Goal: Check status: Check status

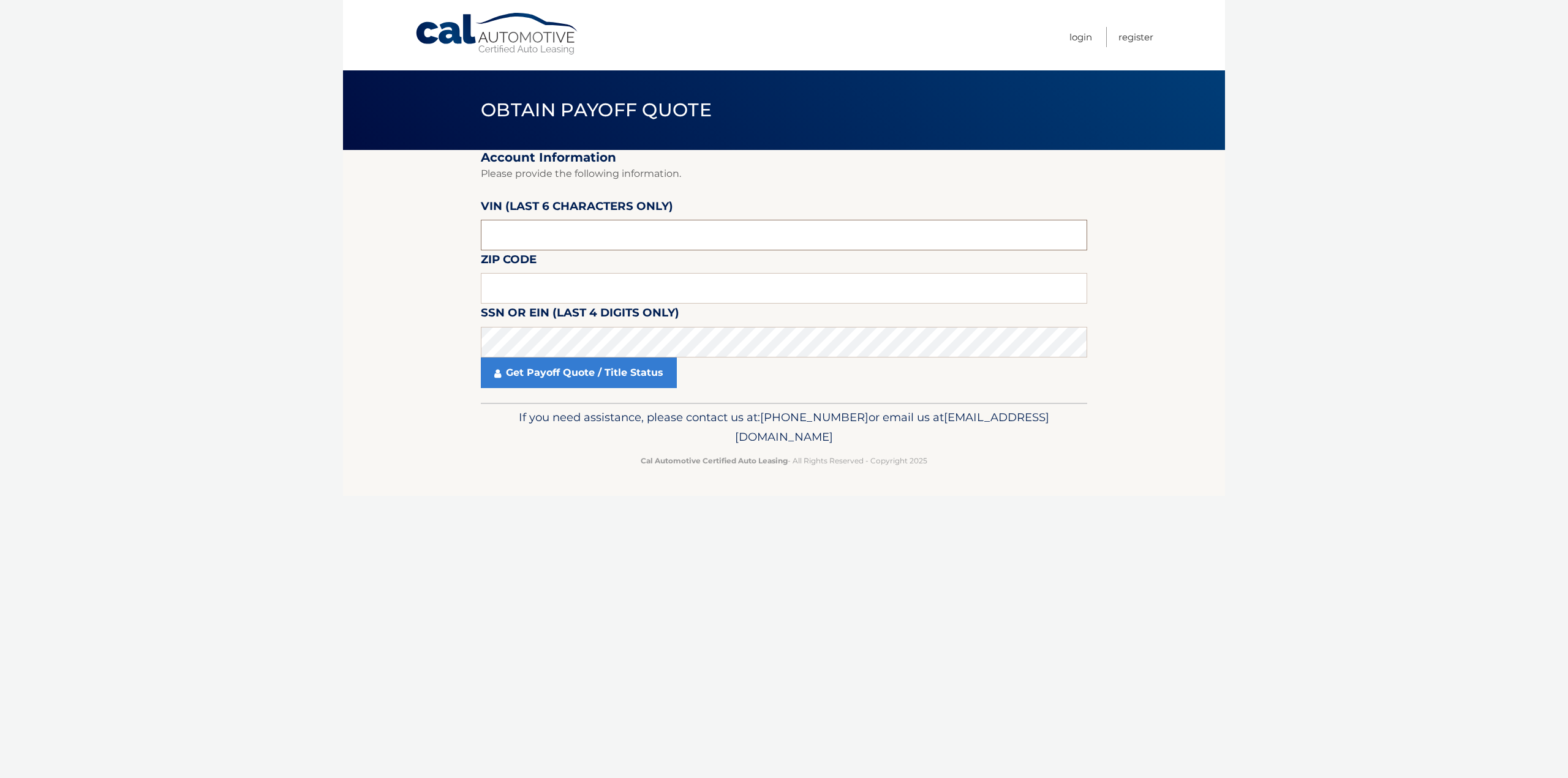
click at [592, 235] on input "text" at bounding box center [784, 235] width 606 height 30
type input "002672"
click at [537, 281] on input "text" at bounding box center [784, 288] width 606 height 30
click at [640, 620] on div "Cal Automotive Menu Login Register Obtain Payoff Quote ×" at bounding box center [784, 389] width 882 height 778
click at [653, 380] on link "Get Payoff Quote / Title Status" at bounding box center [579, 373] width 196 height 30
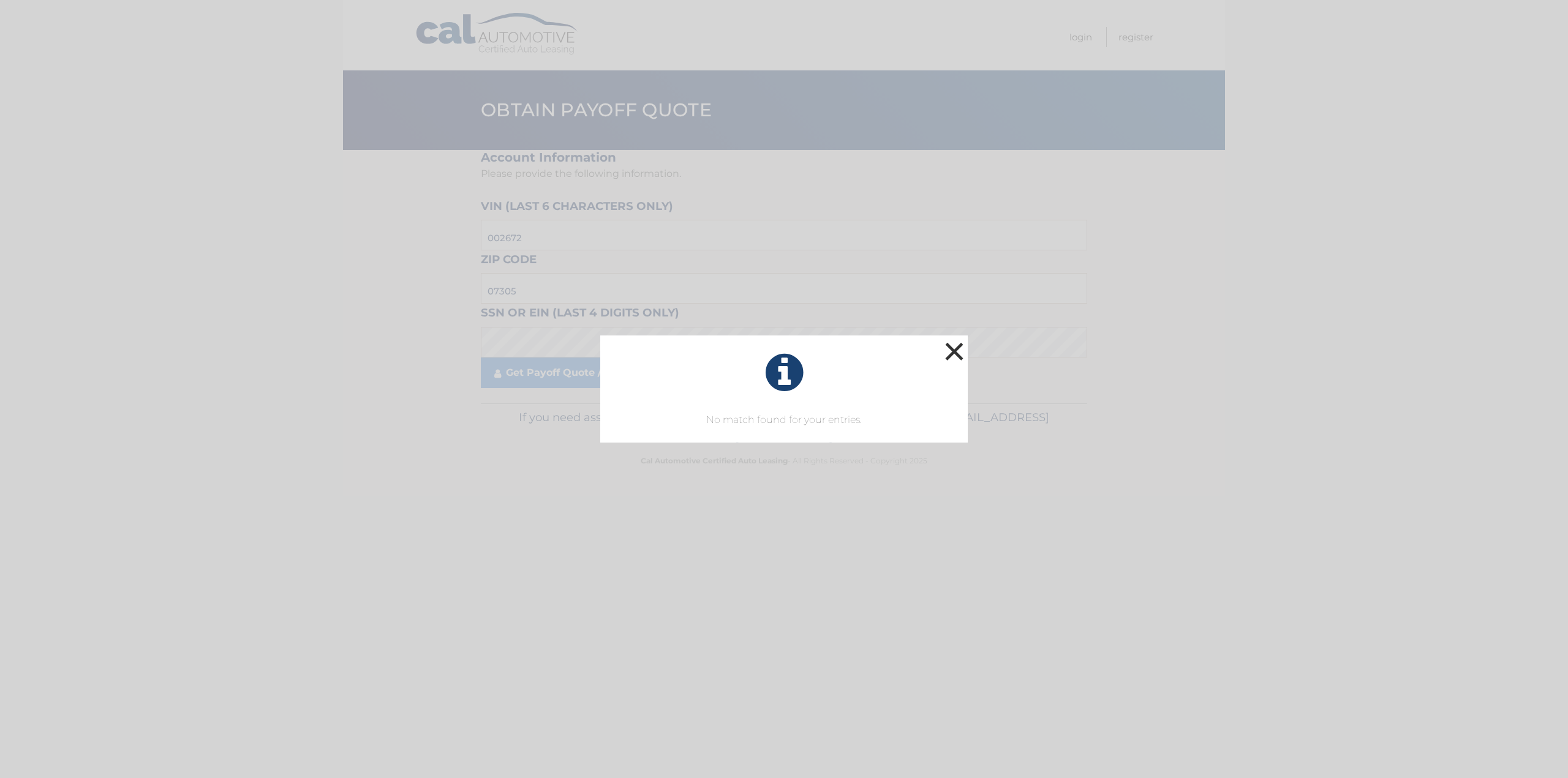
click at [948, 349] on button "×" at bounding box center [954, 351] width 24 height 24
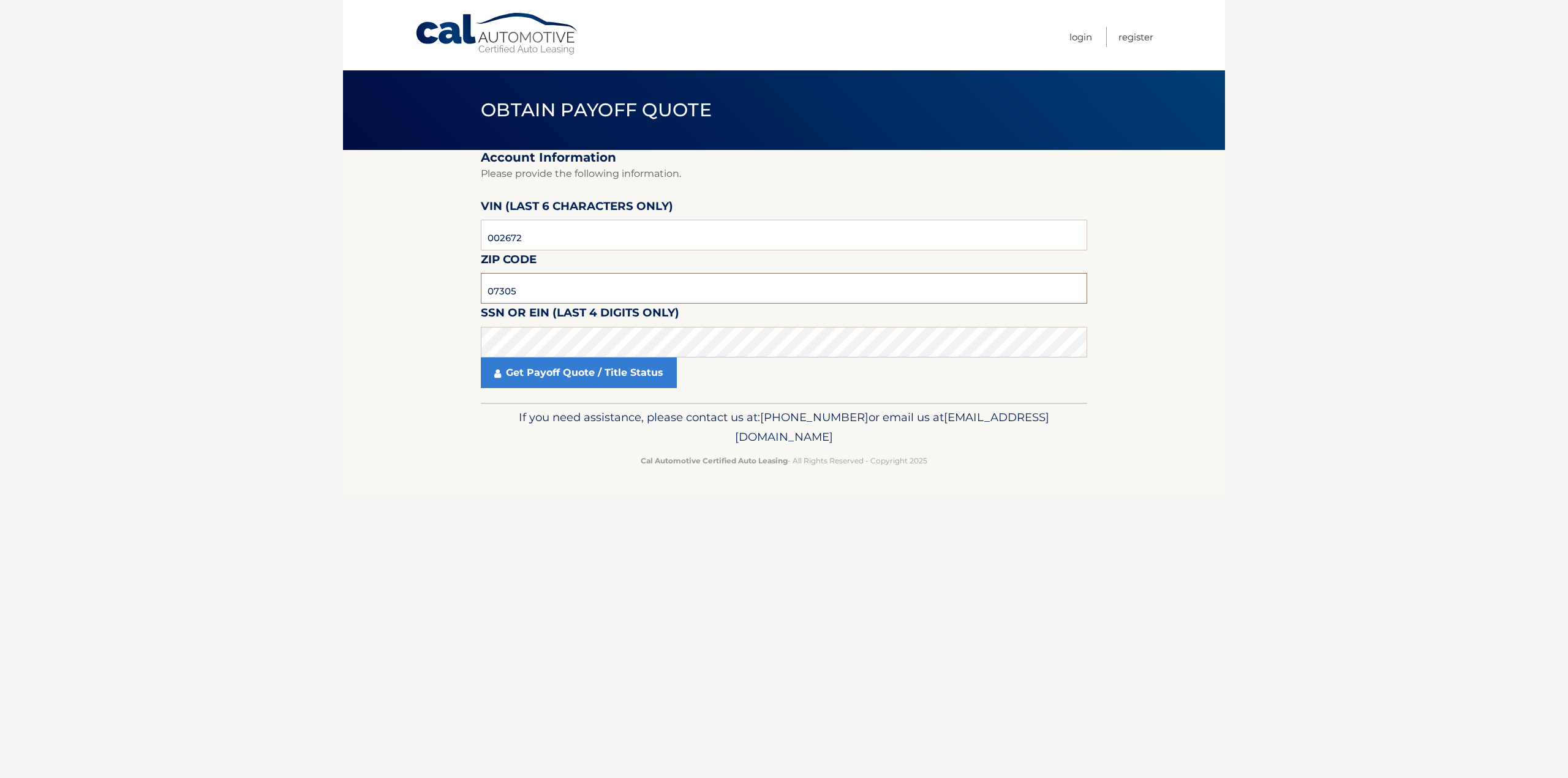
drag, startPoint x: 588, startPoint y: 289, endPoint x: 222, endPoint y: 235, distance: 370.0
click at [220, 255] on body "Cal Automotive Menu Login Register Obtain Payoff Quote" at bounding box center [784, 389] width 1568 height 778
type input "07008"
click at [573, 373] on link "Get Payoff Quote / Title Status" at bounding box center [579, 373] width 196 height 30
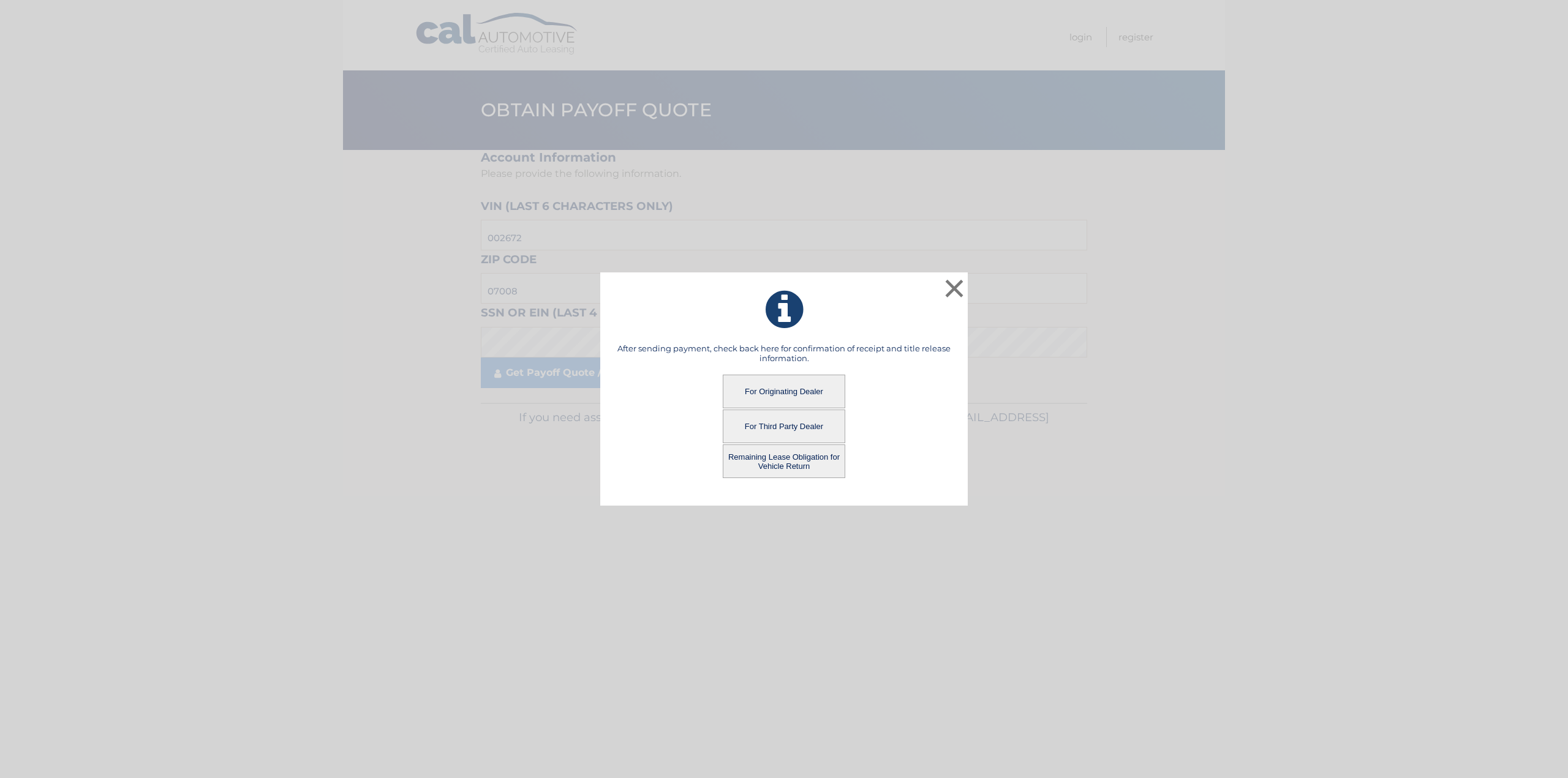
click at [816, 382] on button "For Originating Dealer" at bounding box center [783, 391] width 122 height 34
click at [814, 388] on button "For Originating Dealer" at bounding box center [783, 391] width 122 height 34
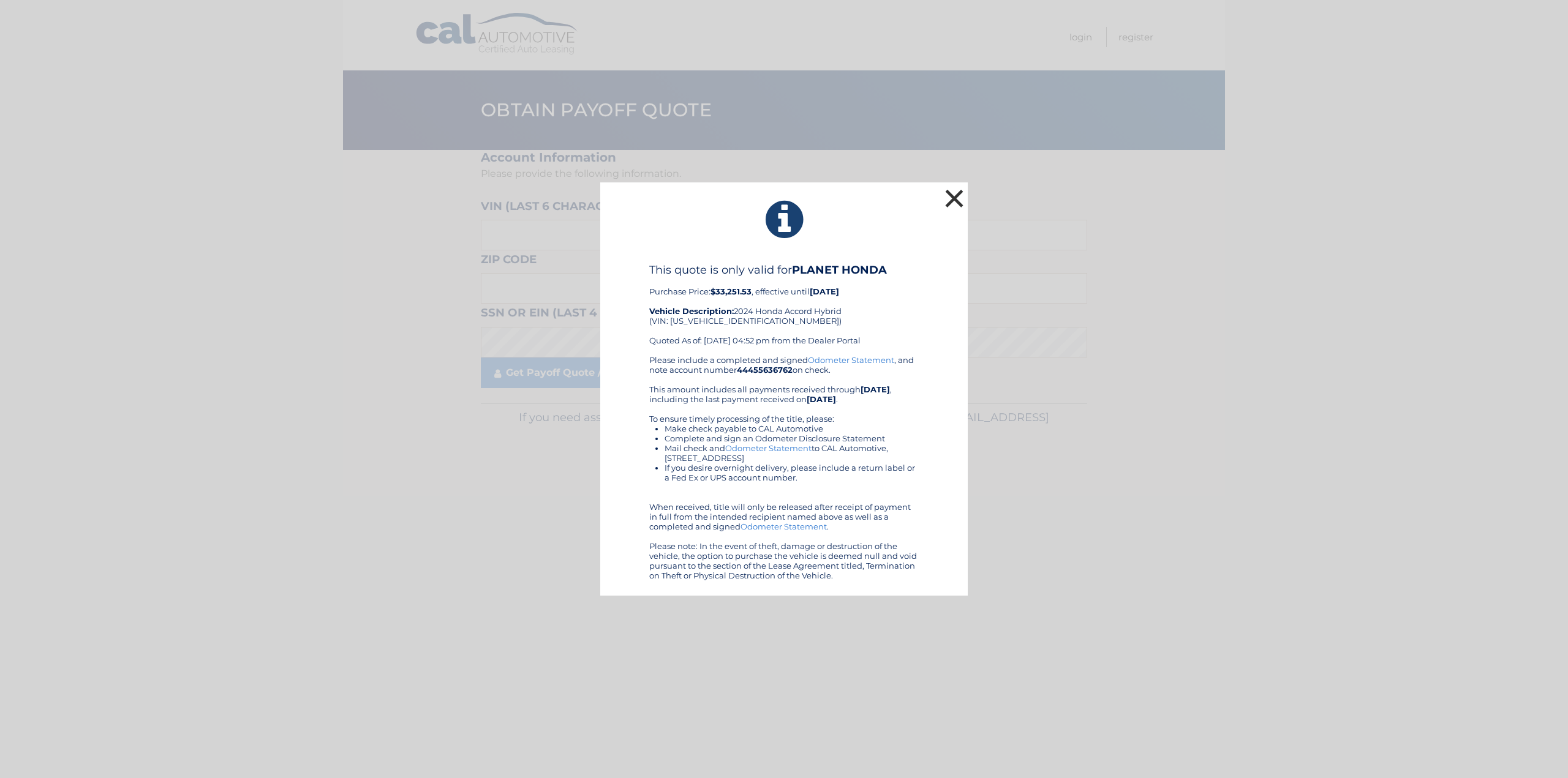
click at [948, 192] on button "×" at bounding box center [954, 198] width 24 height 24
